Goal: Find specific page/section: Find specific page/section

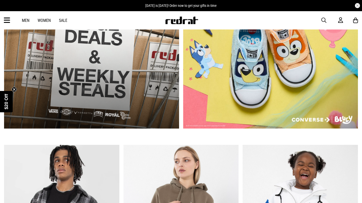
scroll to position [203, 0]
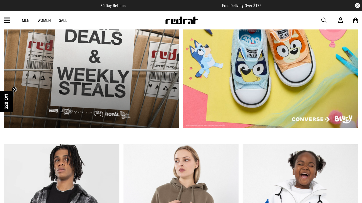
click at [5, 22] on icon at bounding box center [7, 20] width 6 height 8
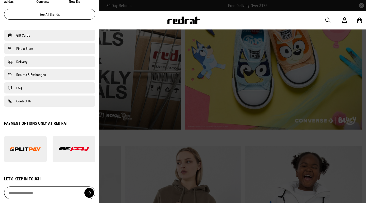
scroll to position [347, 0]
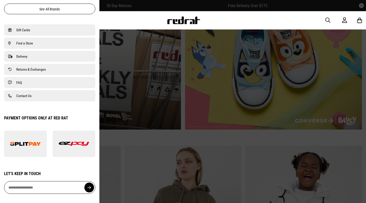
click at [28, 80] on div "Close dialog UNLOCK $20 OFF WHEN YOU JOIN THE CREW Sign up to receive email & S…" at bounding box center [183, 101] width 366 height 203
click at [28, 80] on link "FAQ" at bounding box center [49, 83] width 83 height 6
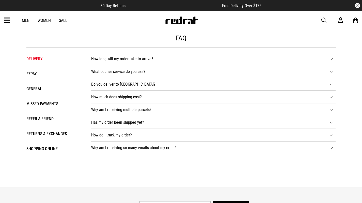
click at [9, 20] on icon at bounding box center [7, 20] width 6 height 8
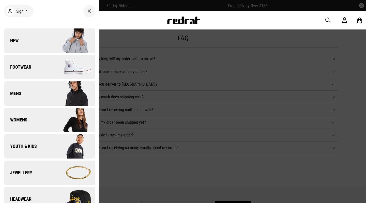
click at [88, 10] on div at bounding box center [89, 11] width 12 height 12
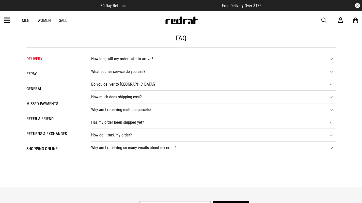
click at [46, 19] on link "Women" at bounding box center [44, 20] width 13 height 5
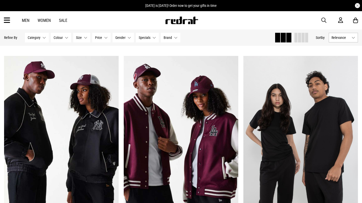
scroll to position [271, 0]
